Goal: Find specific page/section: Find specific page/section

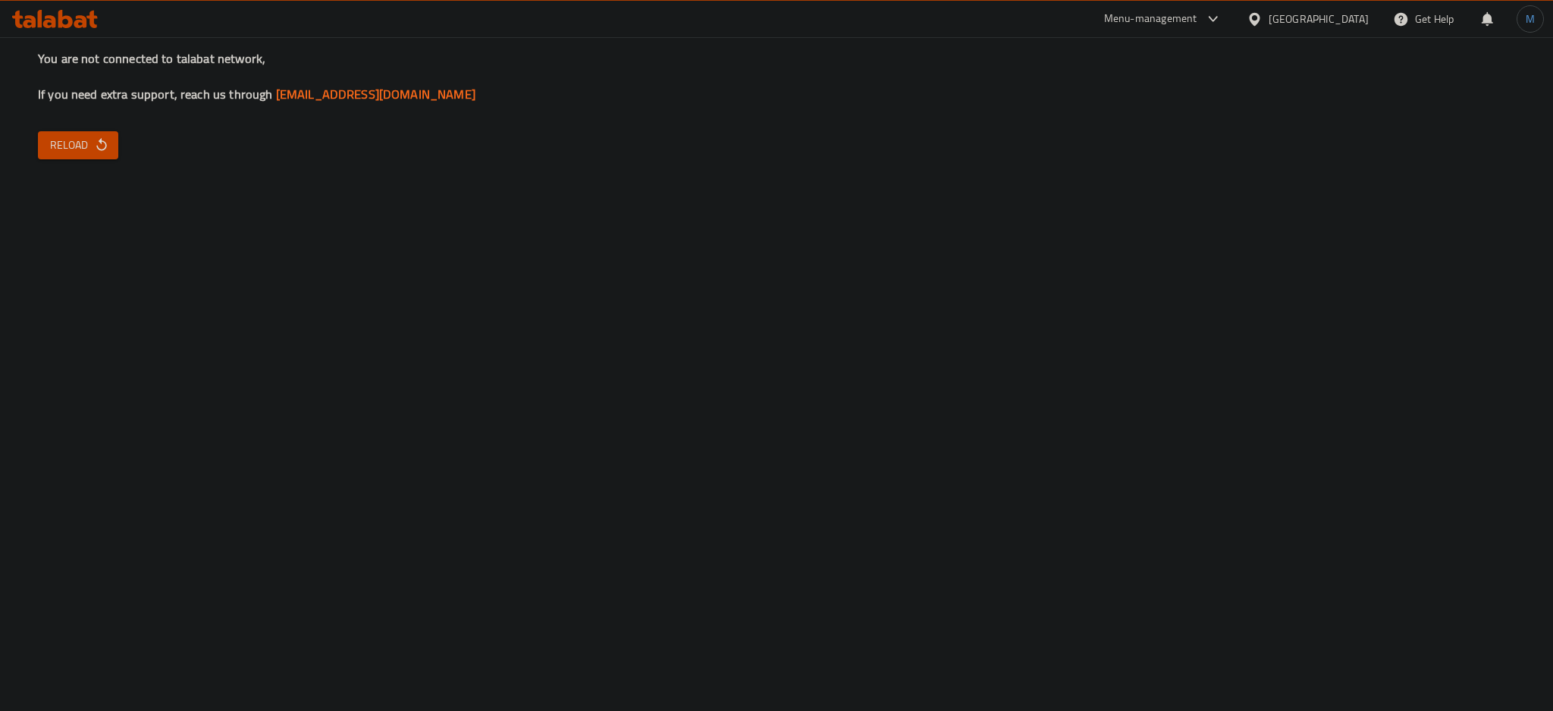
click at [0, 300] on div "You are not connected to talabat network, If you need extra support, reach us t…" at bounding box center [776, 355] width 1553 height 711
click at [1307, 470] on div "You are not connected to talabat network, If you need extra support, reach us t…" at bounding box center [776, 355] width 1553 height 711
click at [109, 151] on button "Reload" at bounding box center [78, 145] width 80 height 28
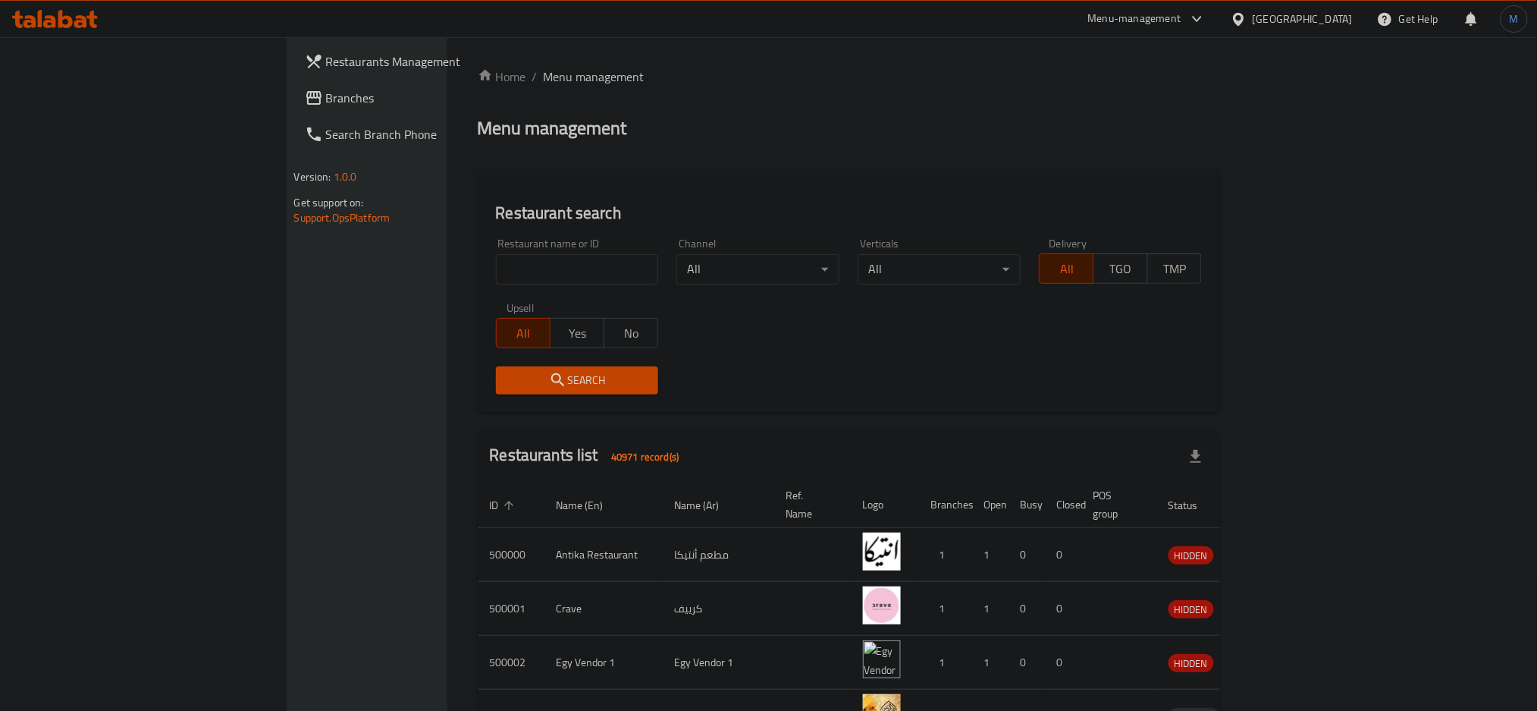
click at [1247, 15] on icon at bounding box center [1239, 19] width 16 height 16
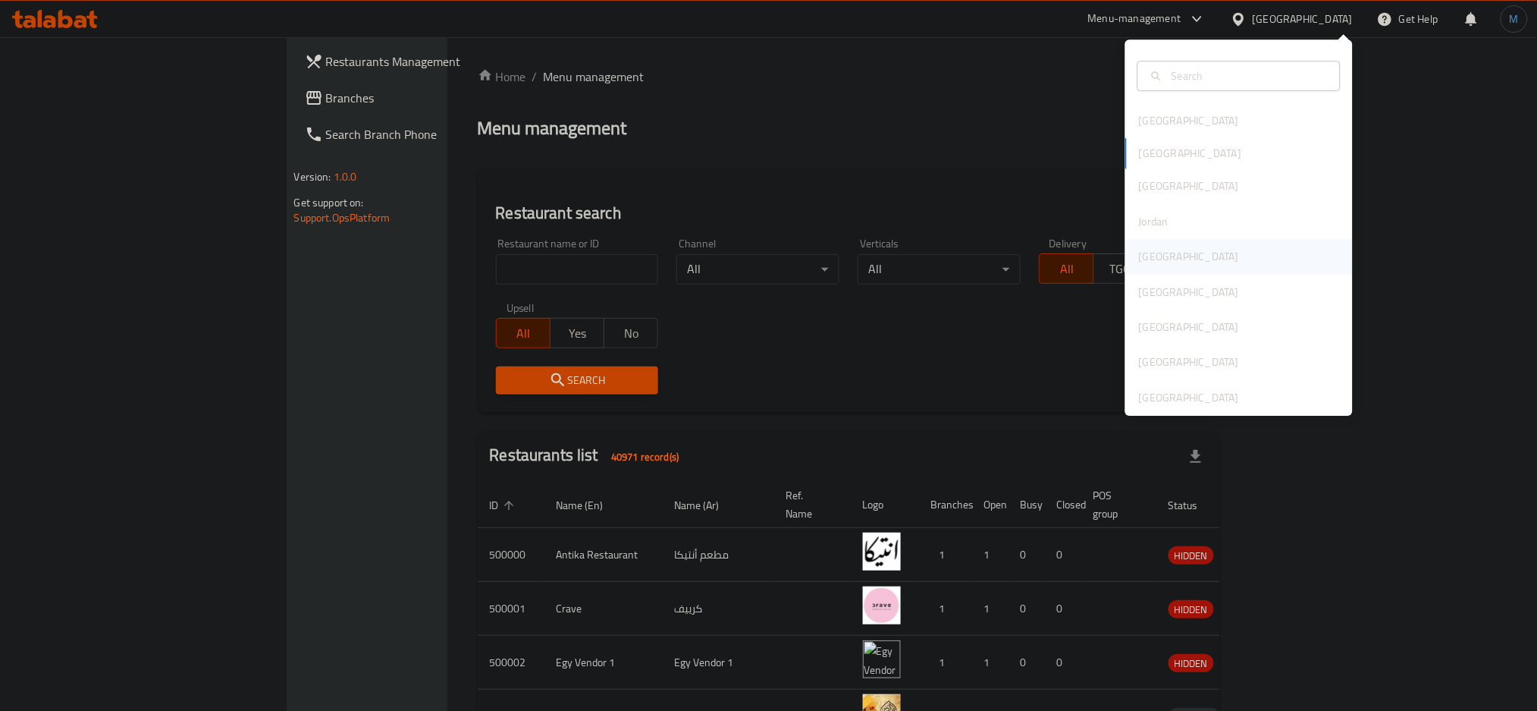
click at [1171, 256] on div "Kuwait" at bounding box center [1239, 256] width 228 height 35
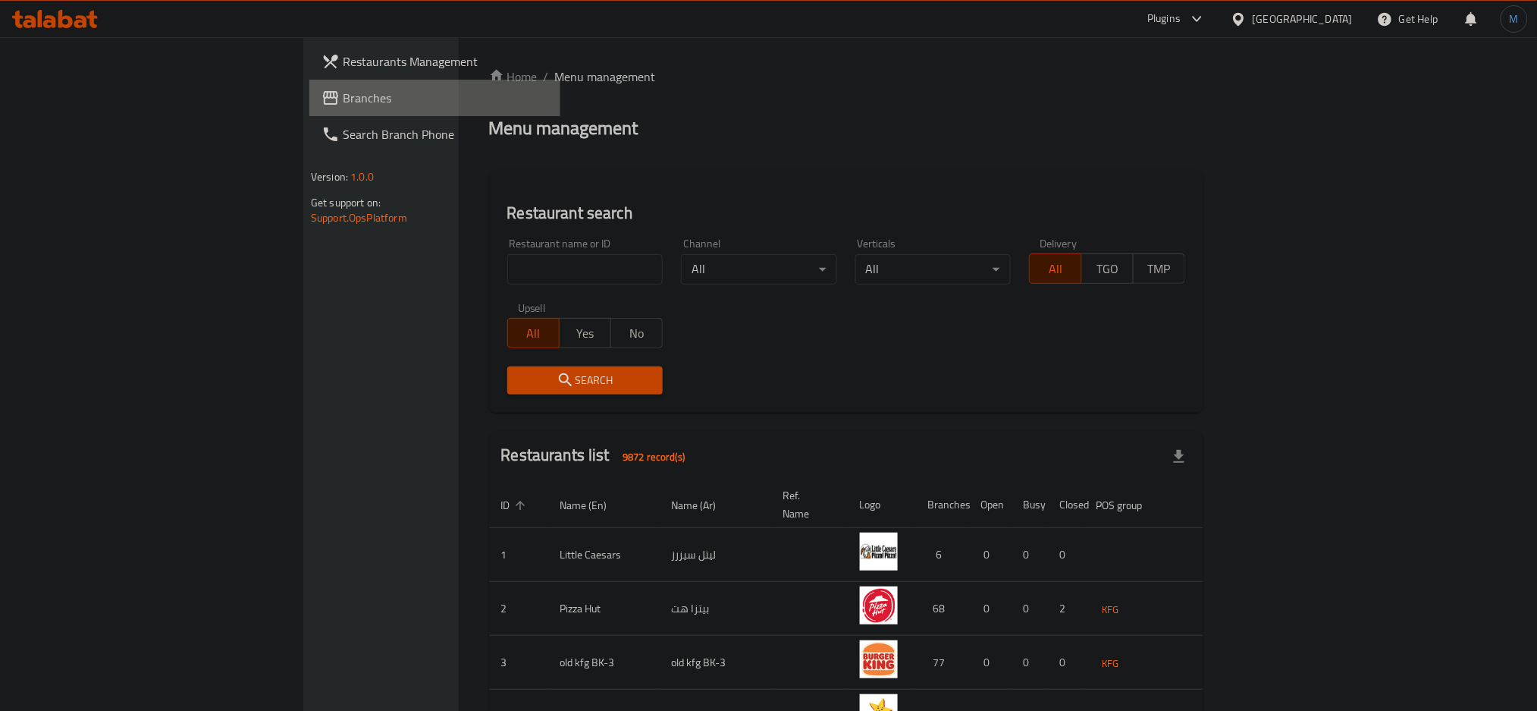
click at [309, 108] on link "Branches" at bounding box center [434, 98] width 251 height 36
